Goal: Task Accomplishment & Management: Complete application form

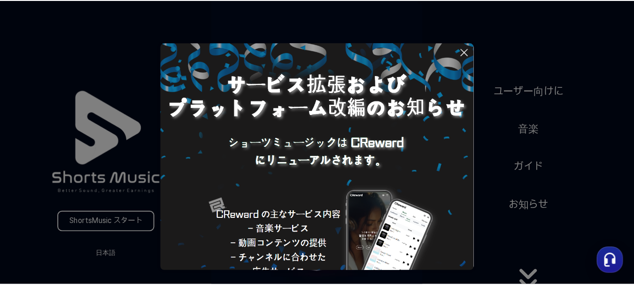
scroll to position [47, 0]
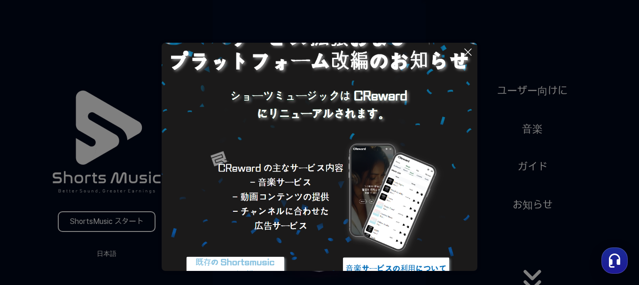
click at [129, 219] on button at bounding box center [319, 142] width 639 height 285
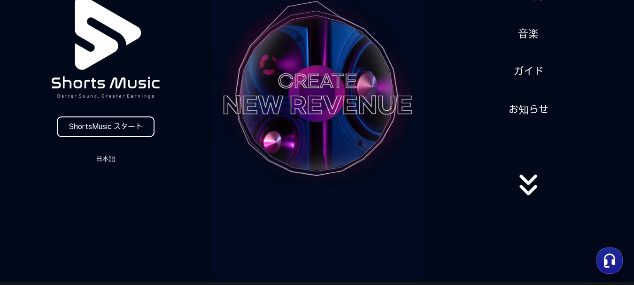
scroll to position [141, 0]
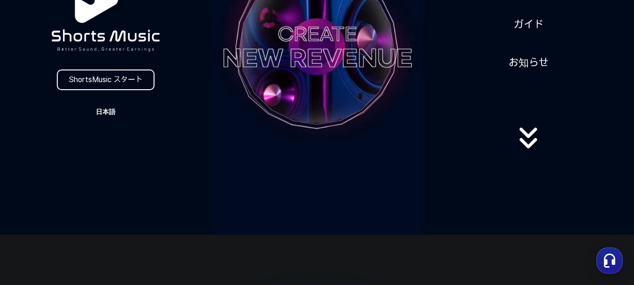
click at [105, 112] on button "日本語" at bounding box center [105, 111] width 45 height 13
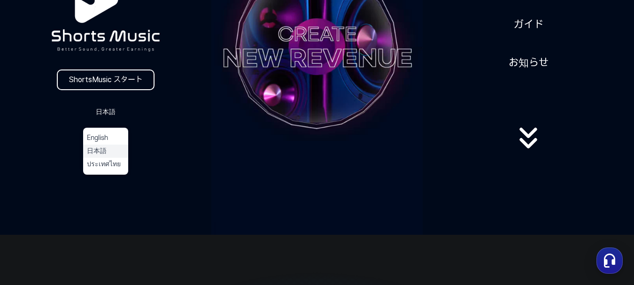
click at [96, 153] on button "日本語" at bounding box center [106, 151] width 38 height 9
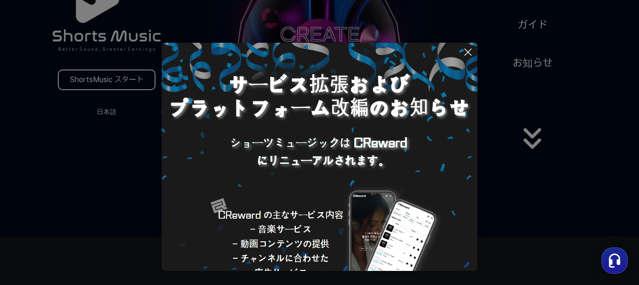
click at [123, 80] on button at bounding box center [319, 142] width 639 height 285
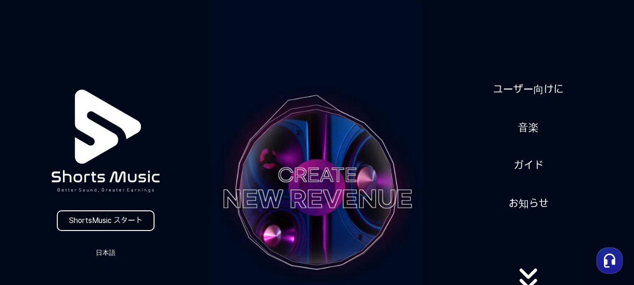
click at [123, 218] on link "ShortsMusic スタート" at bounding box center [106, 220] width 98 height 21
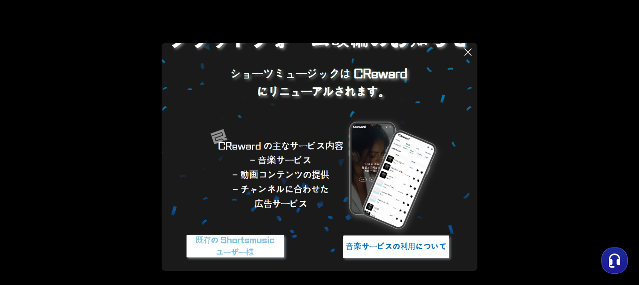
scroll to position [87, 0]
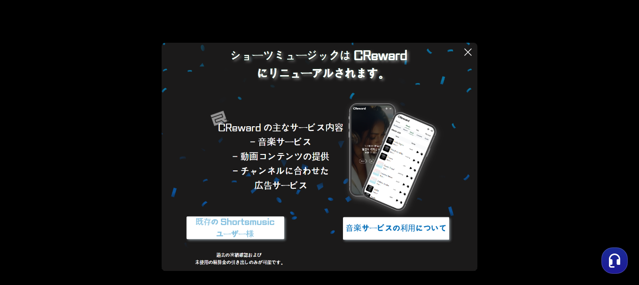
click at [241, 226] on img at bounding box center [235, 228] width 117 height 35
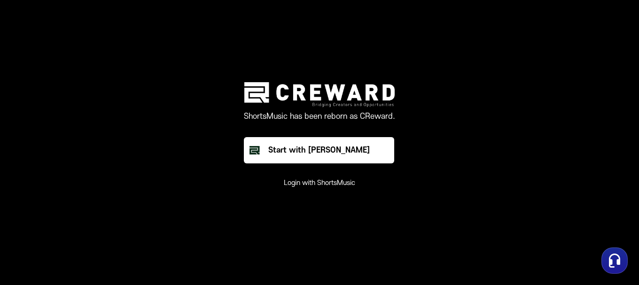
click at [317, 183] on button "Login with ShortsMusic" at bounding box center [319, 182] width 71 height 9
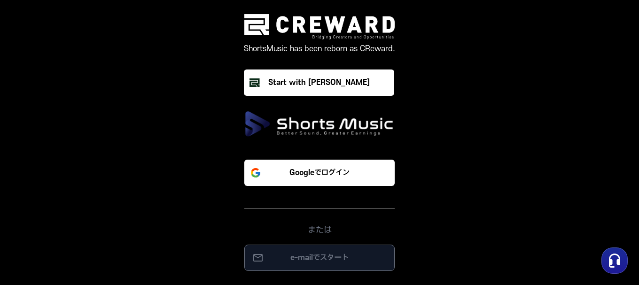
click at [314, 258] on p "e-mailでスタート" at bounding box center [319, 257] width 131 height 11
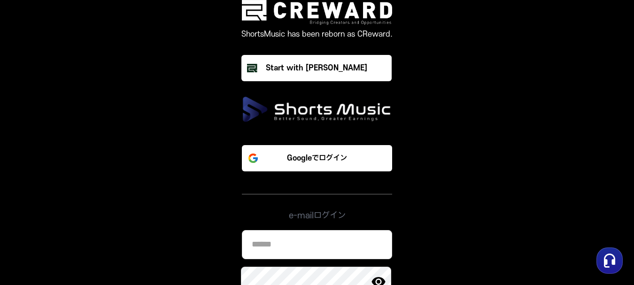
click at [307, 247] on input at bounding box center [317, 244] width 150 height 29
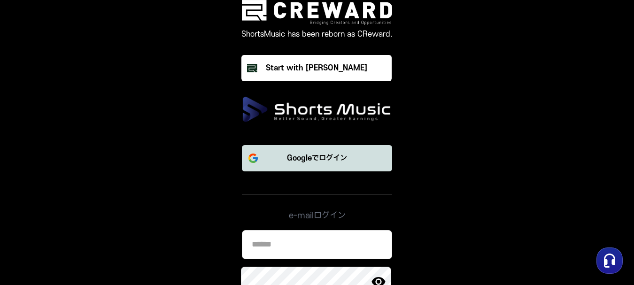
click at [332, 156] on p "Googleでログイン" at bounding box center [317, 158] width 60 height 11
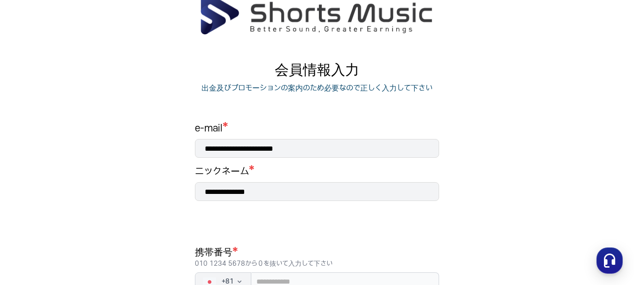
scroll to position [94, 0]
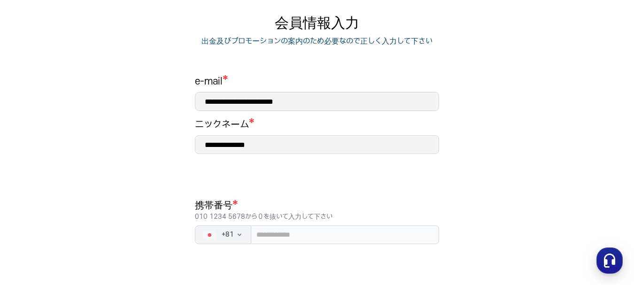
drag, startPoint x: 317, startPoint y: 147, endPoint x: 239, endPoint y: 143, distance: 78.5
click at [239, 143] on input "**********" at bounding box center [317, 144] width 244 height 19
type input "*******"
click at [279, 234] on input "tel" at bounding box center [345, 234] width 188 height 19
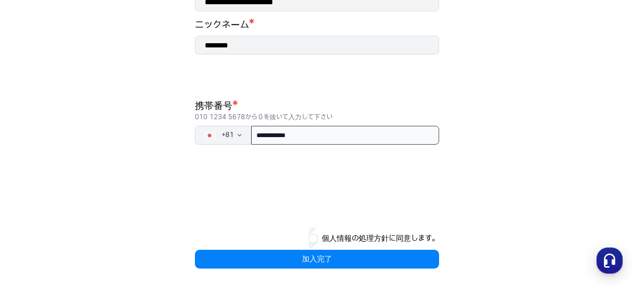
scroll to position [196, 0]
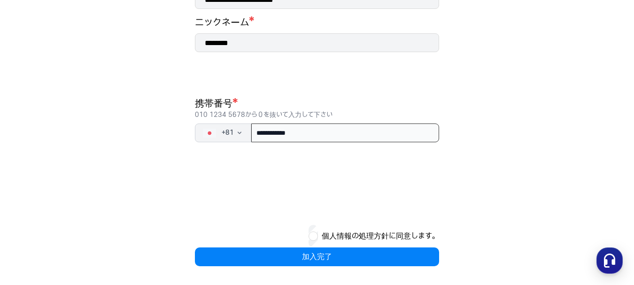
type input "**********"
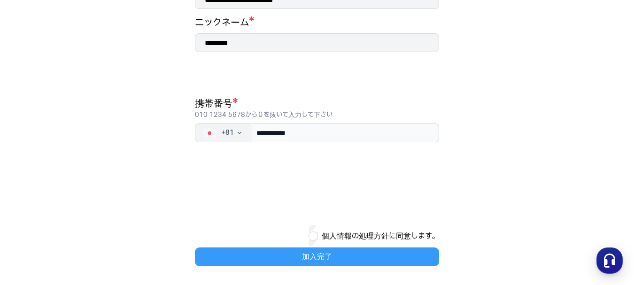
click at [319, 260] on button "加入完了" at bounding box center [317, 256] width 244 height 19
type input "*******"
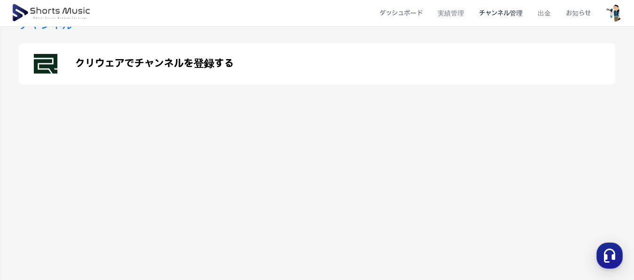
scroll to position [94, 0]
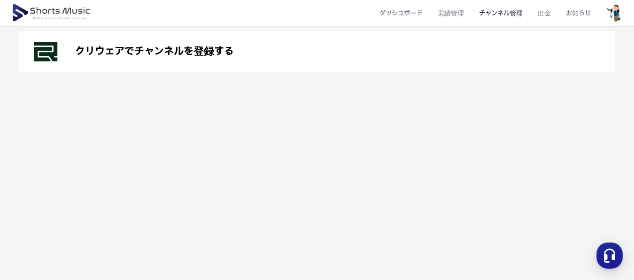
click at [211, 48] on p "クリウェアでチャンネルを登録する" at bounding box center [154, 51] width 159 height 11
click at [78, 10] on img at bounding box center [51, 13] width 81 height 26
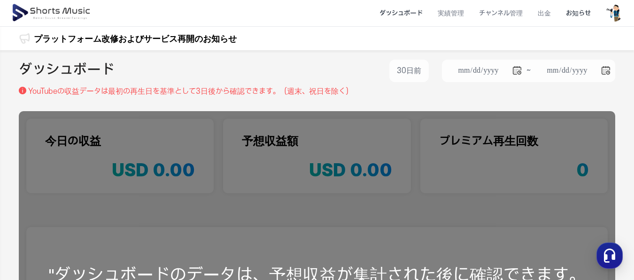
click at [581, 15] on li "お知らせ" at bounding box center [578, 13] width 40 height 25
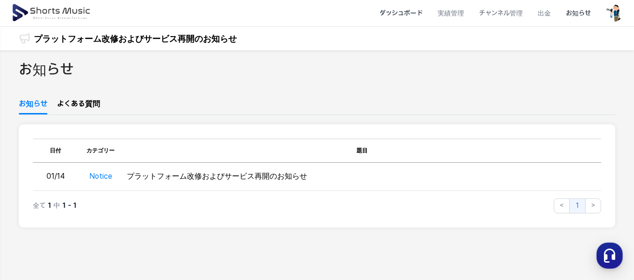
click at [417, 14] on li "ダッシュボード" at bounding box center [401, 13] width 58 height 25
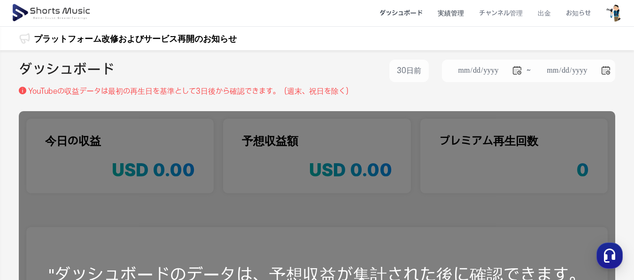
click at [458, 14] on li "実績管理" at bounding box center [450, 13] width 41 height 25
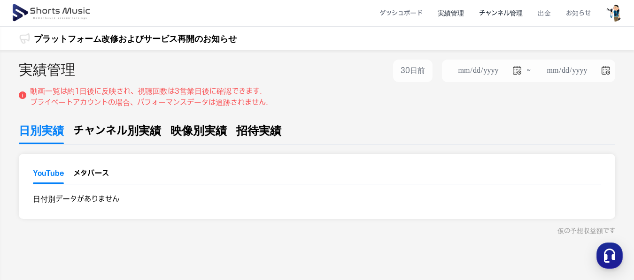
click at [512, 14] on li "チャンネル管理" at bounding box center [500, 13] width 59 height 25
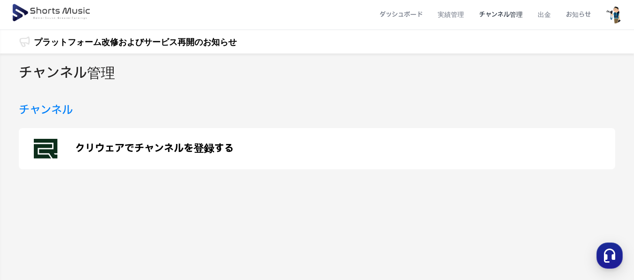
click at [511, 17] on li "チャンネル管理" at bounding box center [500, 14] width 59 height 25
click at [162, 148] on p "クリウェアでチャンネルを登録する" at bounding box center [154, 148] width 159 height 11
click at [202, 147] on p "クリウェアでチャンネルを登録する" at bounding box center [154, 148] width 159 height 11
click at [52, 8] on img at bounding box center [51, 13] width 81 height 26
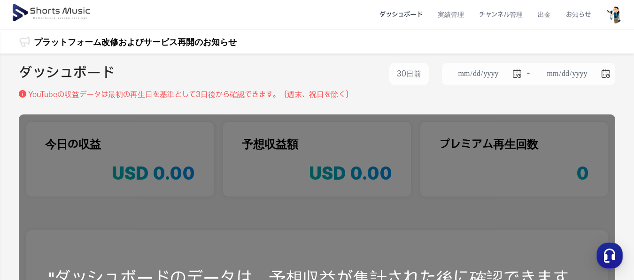
click at [52, 8] on img at bounding box center [51, 13] width 81 height 26
click at [42, 8] on img at bounding box center [51, 13] width 81 height 26
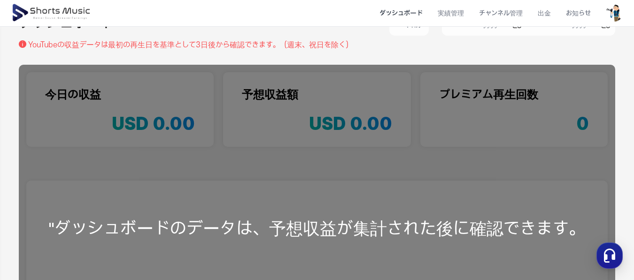
scroll to position [47, 0]
click at [504, 15] on li "チャンネル管理" at bounding box center [500, 13] width 59 height 25
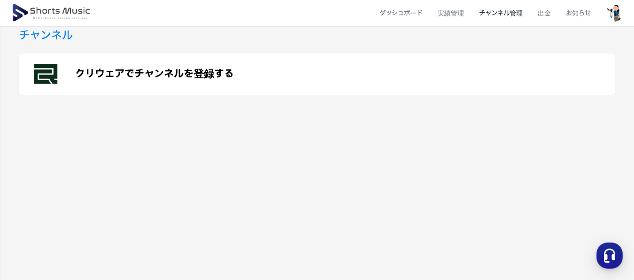
scroll to position [94, 0]
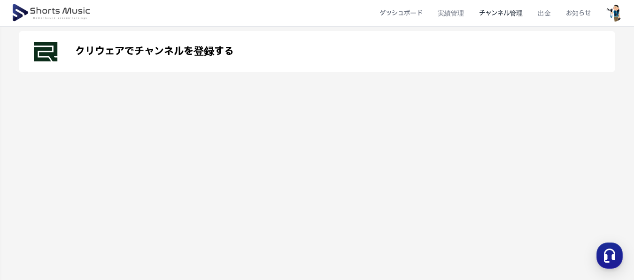
click at [159, 50] on p "クリウェアでチャンネルを登録する" at bounding box center [154, 51] width 159 height 11
